Goal: Task Accomplishment & Management: Manage account settings

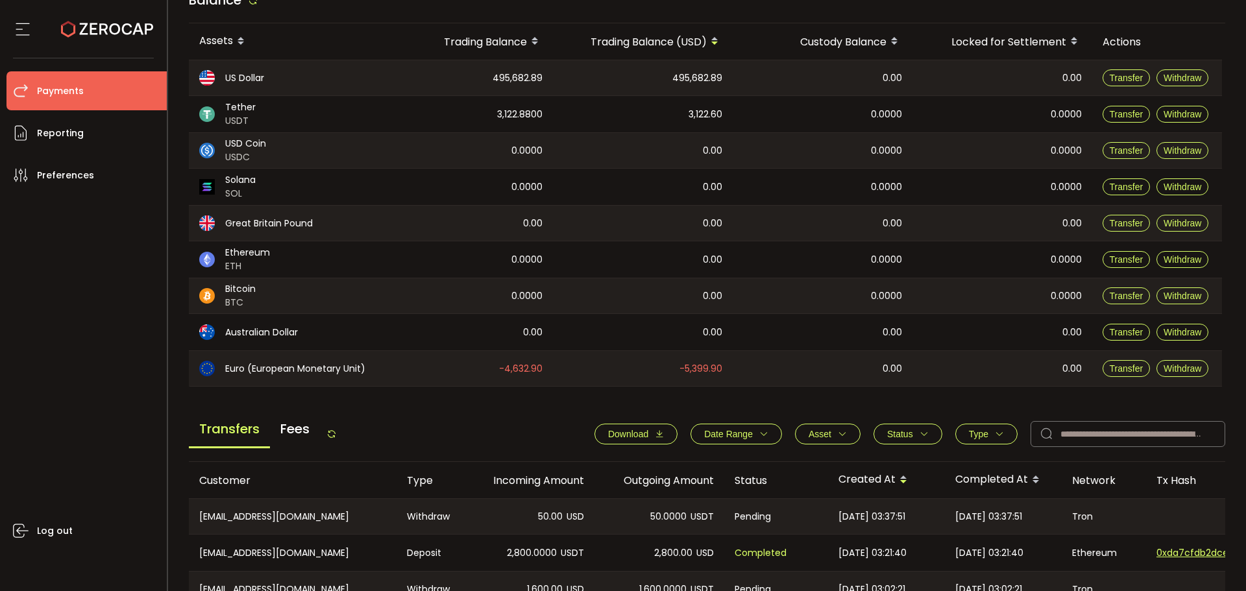
scroll to position [260, 0]
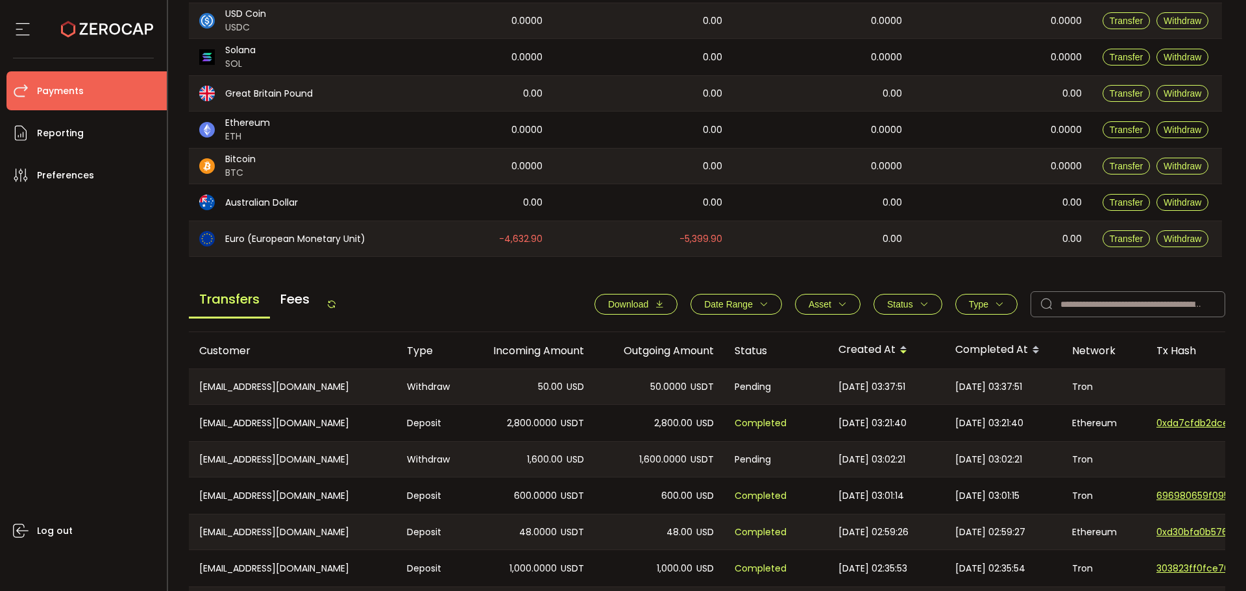
click at [334, 303] on icon at bounding box center [331, 304] width 10 height 10
click at [345, 308] on div "Transfers Fees Download Date Range - Asset BTC ETH EUR GBP USD USDC USDT Clear …" at bounding box center [707, 307] width 1037 height 49
click at [337, 308] on icon at bounding box center [331, 304] width 10 height 10
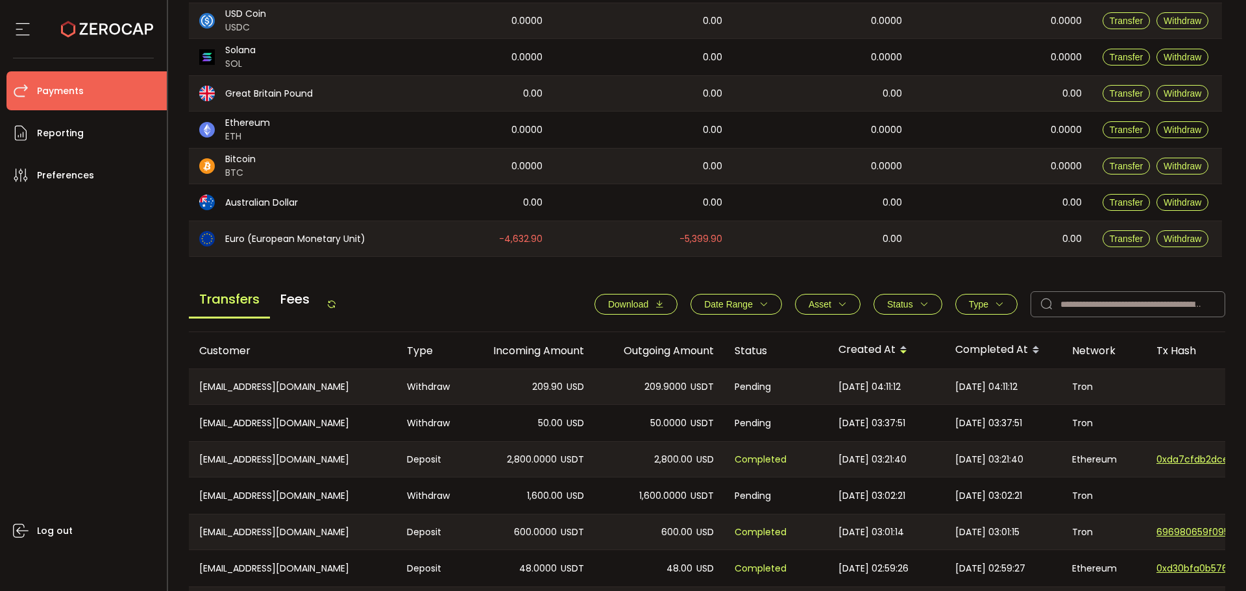
click at [337, 308] on icon at bounding box center [331, 304] width 10 height 10
drag, startPoint x: 317, startPoint y: 304, endPoint x: 334, endPoint y: 303, distance: 17.5
click at [326, 304] on div "Transfers Fees" at bounding box center [263, 303] width 148 height 29
click at [333, 303] on icon at bounding box center [331, 304] width 10 height 10
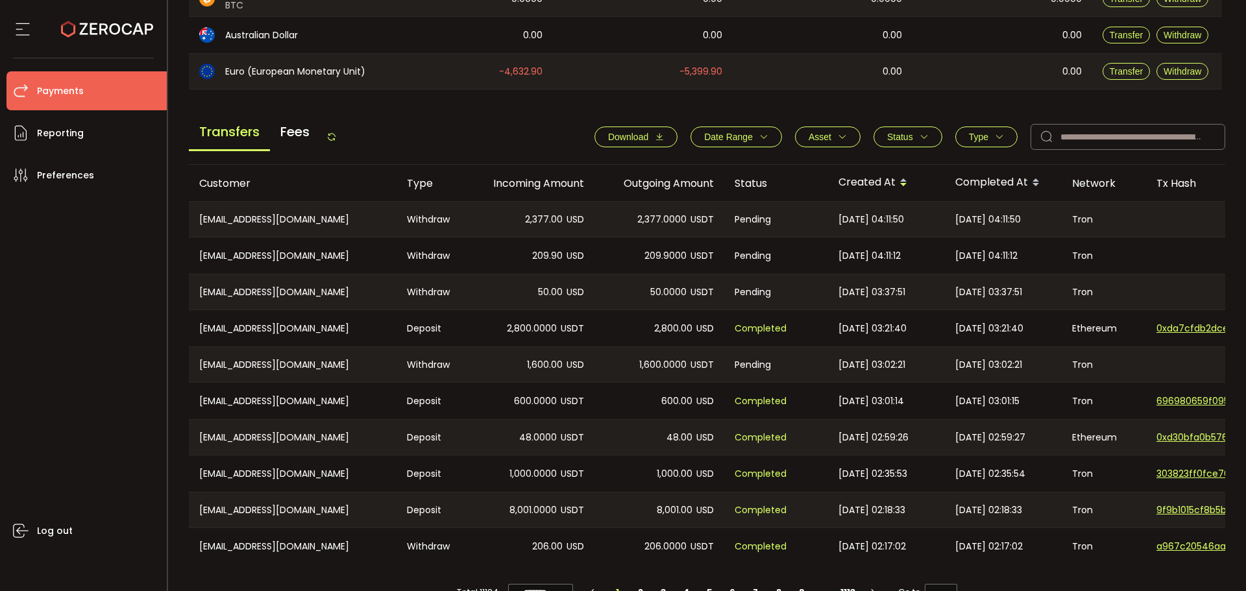
scroll to position [461, 0]
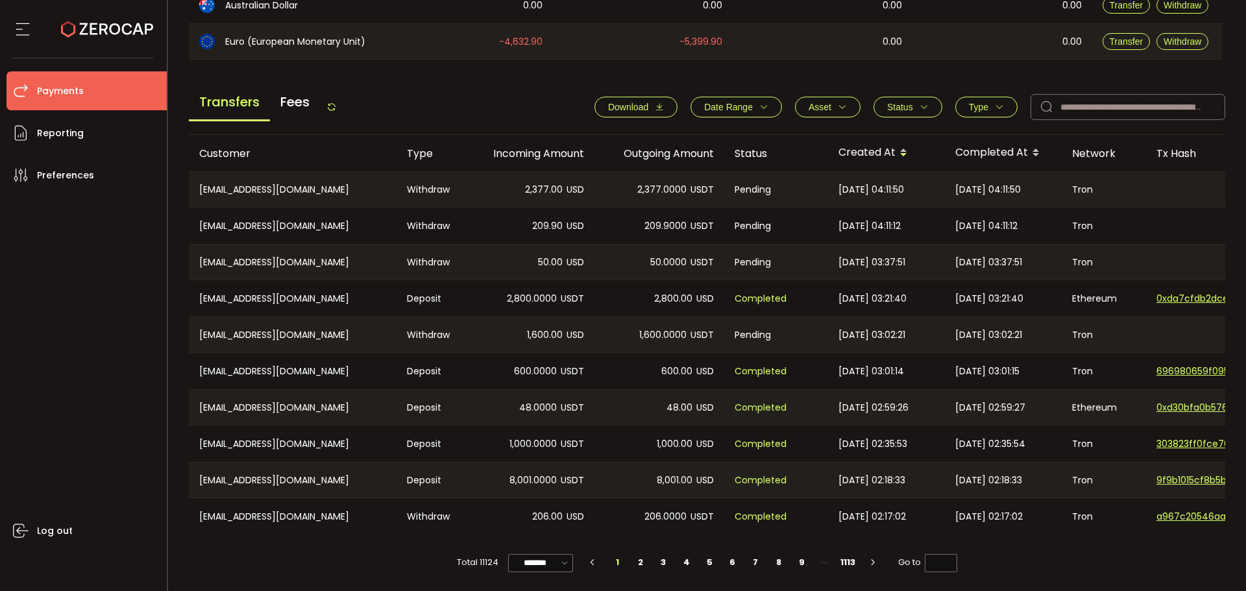
click at [995, 104] on icon "button" at bounding box center [999, 107] width 9 height 9
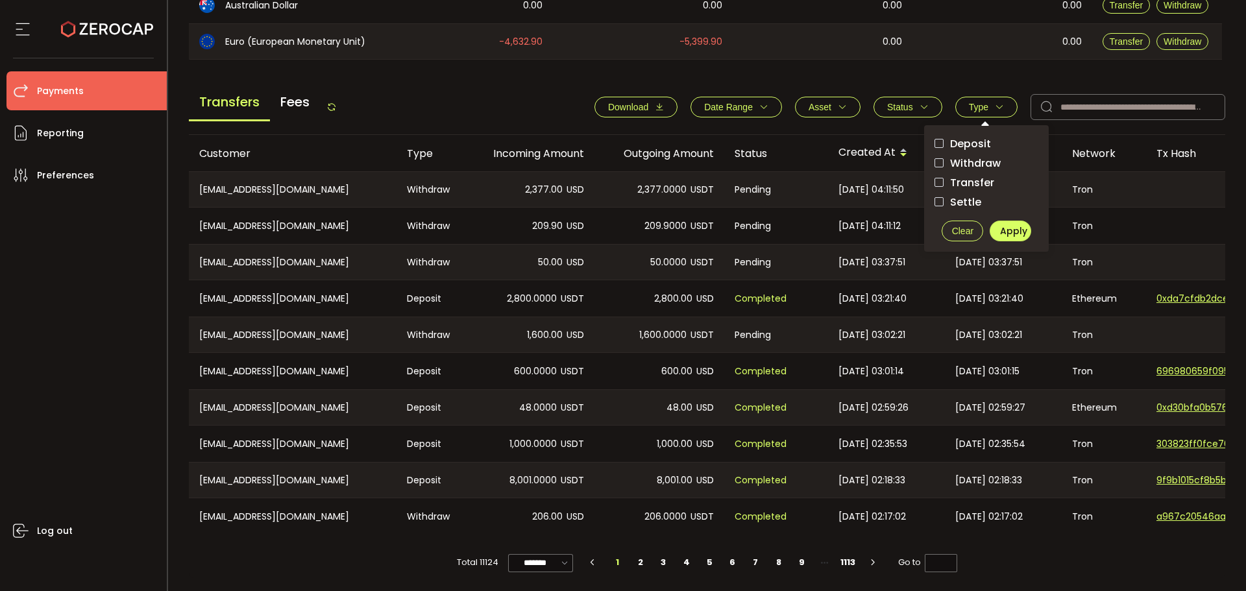
click at [979, 164] on span "Withdraw" at bounding box center [972, 163] width 57 height 12
click at [1016, 235] on button "Apply" at bounding box center [1011, 231] width 42 height 21
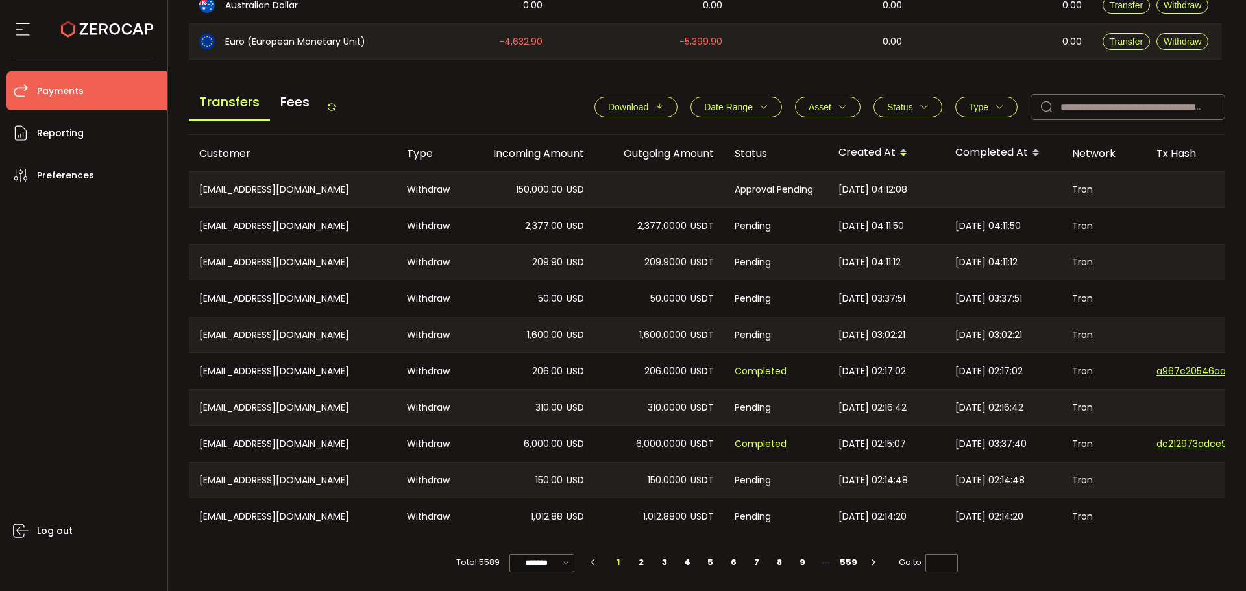
drag, startPoint x: 382, startPoint y: 59, endPoint x: 375, endPoint y: 69, distance: 12.1
click at [382, 59] on main "Balance Assets Trading Balance Trading Balance (USD) Custody Balance Locked for…" at bounding box center [707, 117] width 1037 height 921
click at [334, 103] on icon at bounding box center [331, 107] width 10 height 10
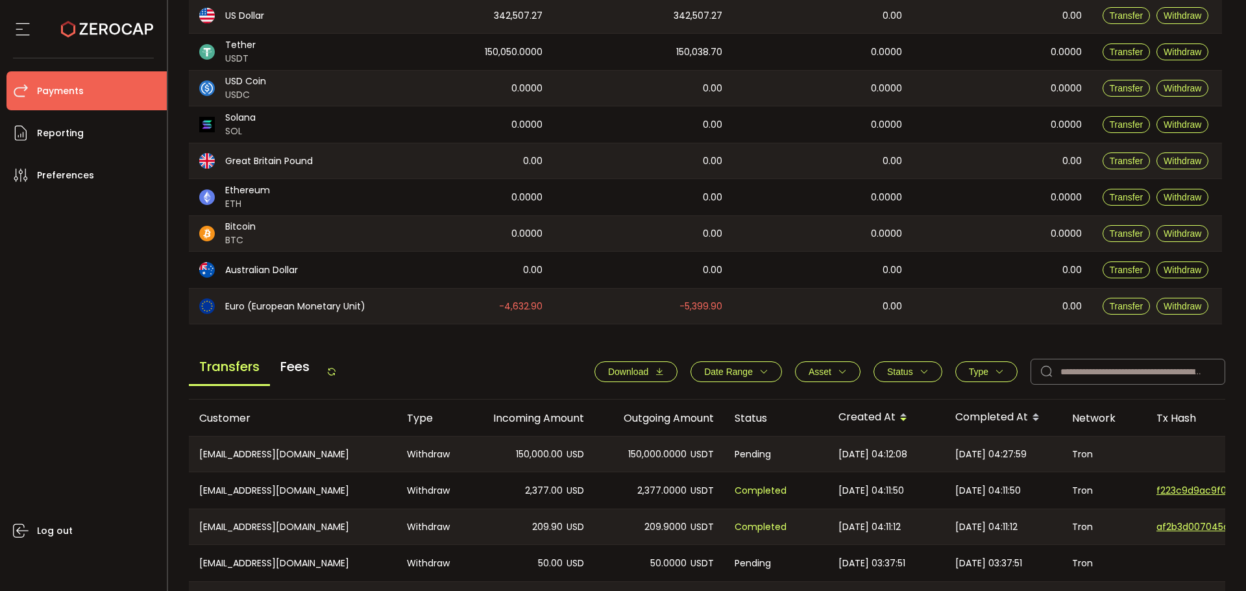
scroll to position [324, 0]
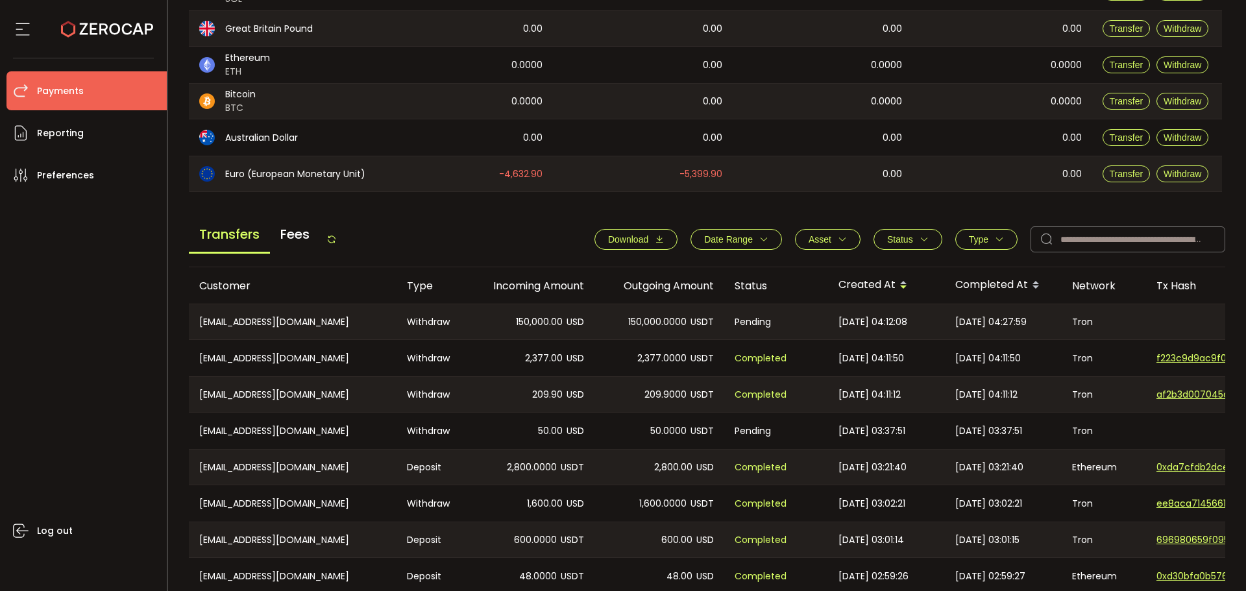
click at [334, 236] on icon at bounding box center [331, 239] width 10 height 10
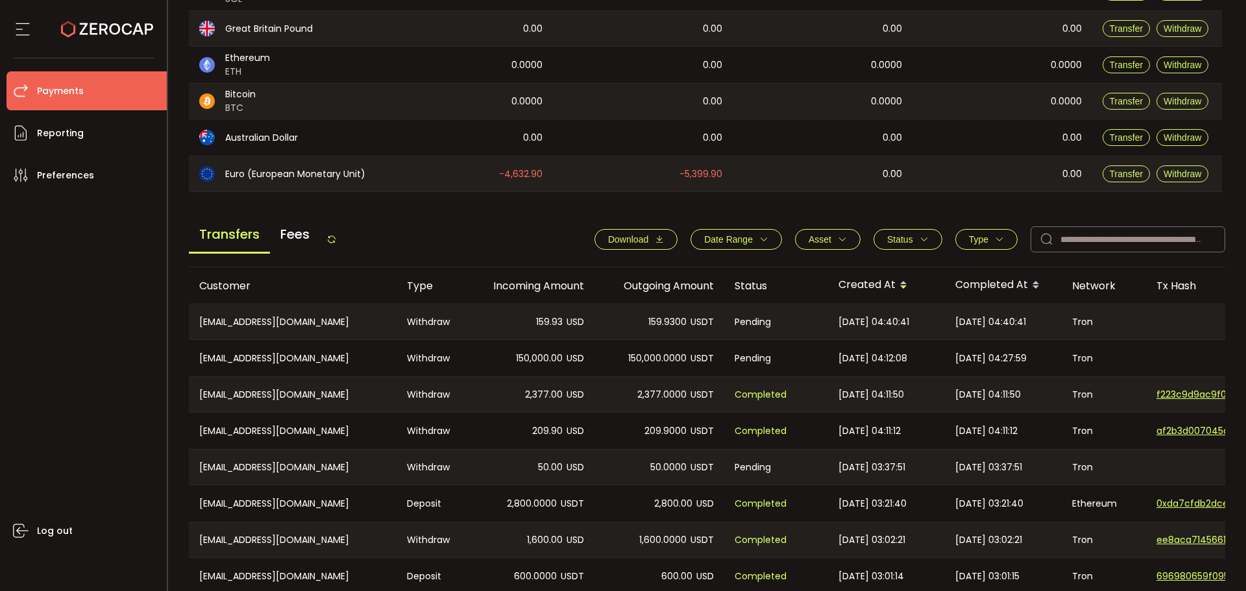
click at [334, 236] on icon at bounding box center [331, 239] width 10 height 10
